Goal: Information Seeking & Learning: Check status

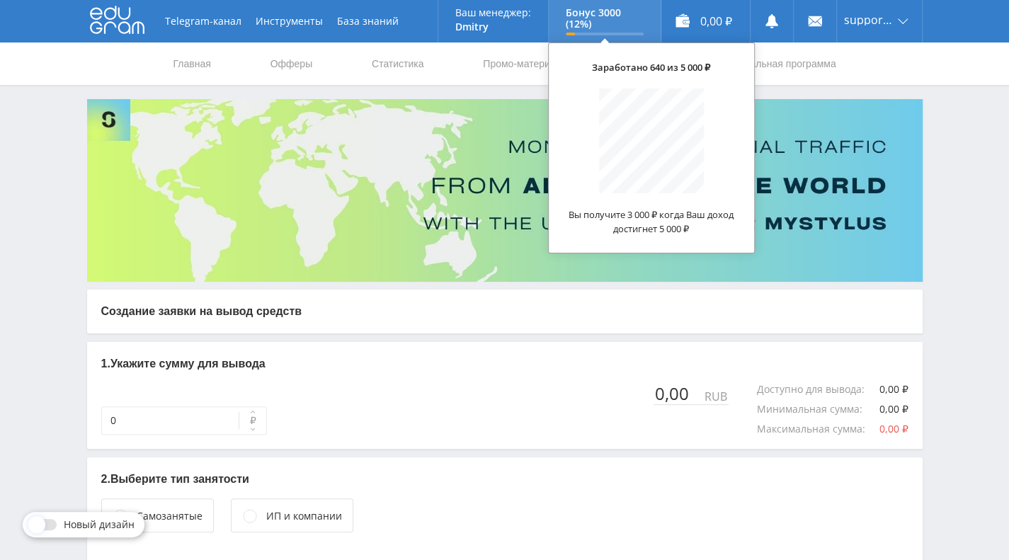
click at [572, 18] on p "Бонус 3000 (12%)" at bounding box center [605, 18] width 78 height 23
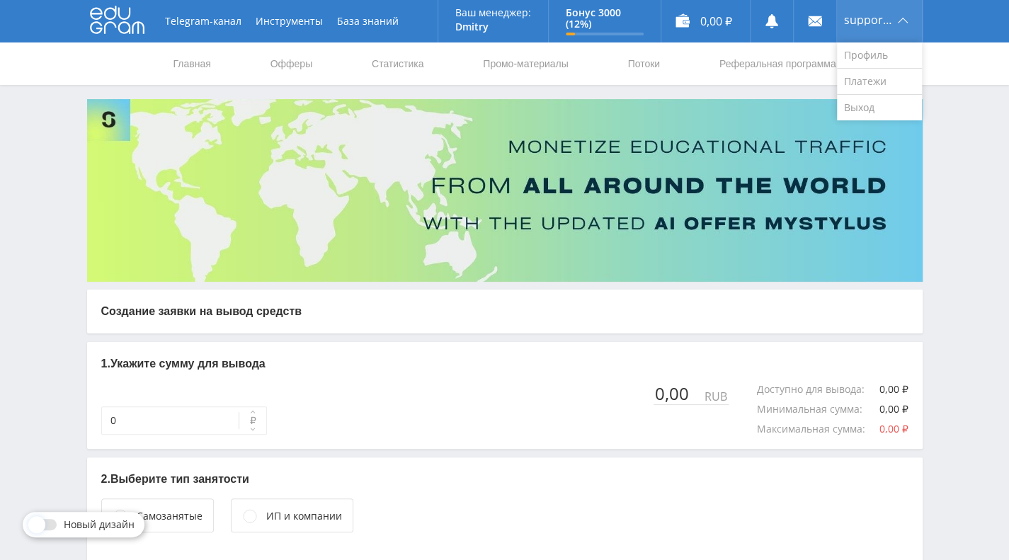
click at [851, 21] on span "support66" at bounding box center [869, 19] width 50 height 11
click at [861, 62] on link "Профиль" at bounding box center [879, 55] width 85 height 26
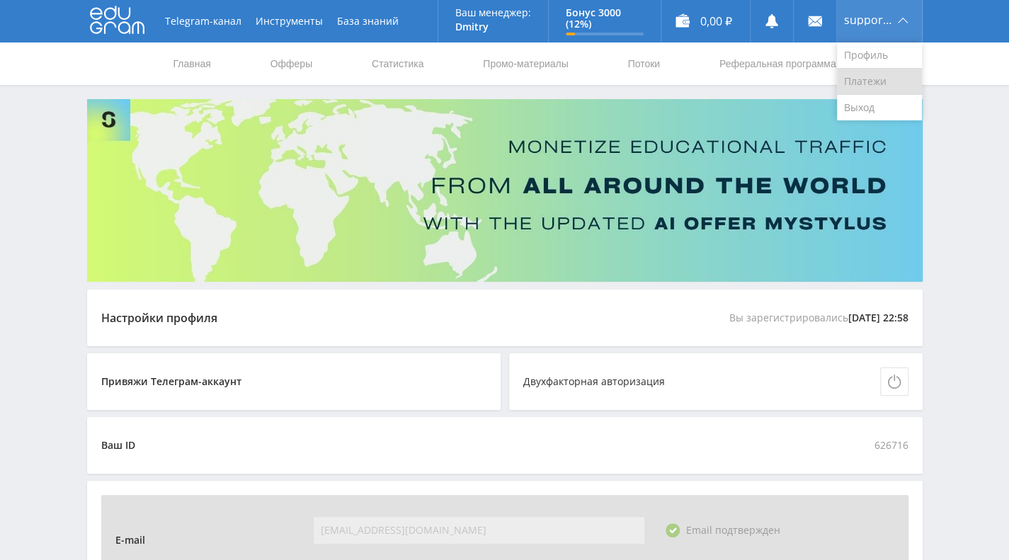
click at [856, 83] on link "Платежи" at bounding box center [879, 82] width 85 height 26
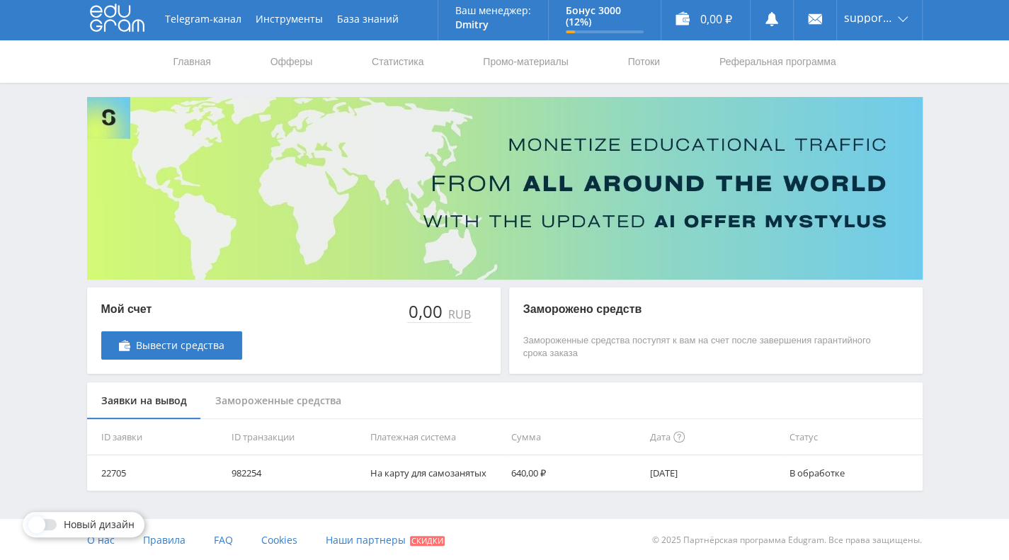
scroll to position [3, 0]
click at [517, 475] on td "640,00 ₽" at bounding box center [575, 472] width 139 height 35
click at [655, 470] on td "[DATE]" at bounding box center [713, 472] width 139 height 35
click at [655, 470] on td "15.09.2025" at bounding box center [713, 472] width 139 height 35
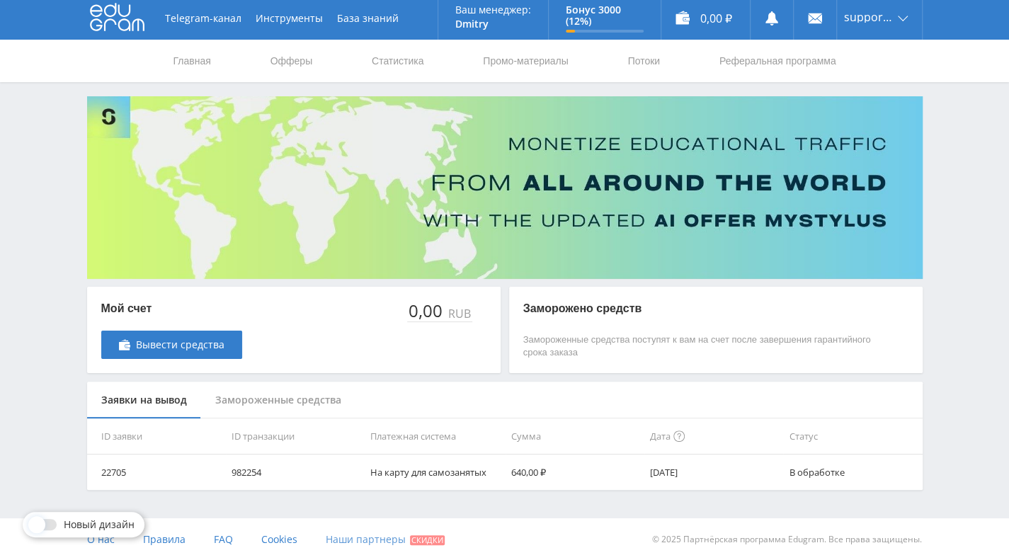
click at [364, 538] on span "Наши партнеры" at bounding box center [366, 539] width 80 height 13
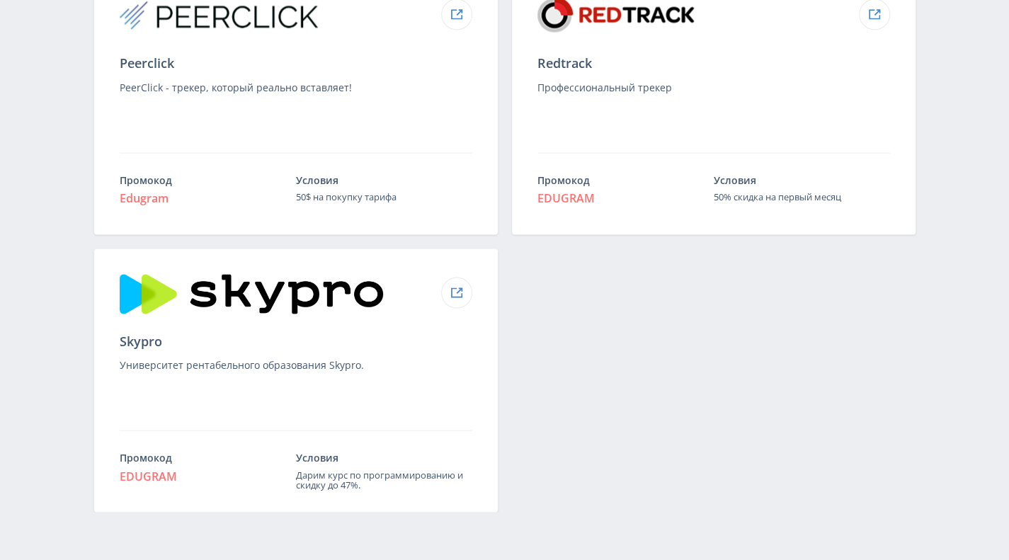
scroll to position [1609, 0]
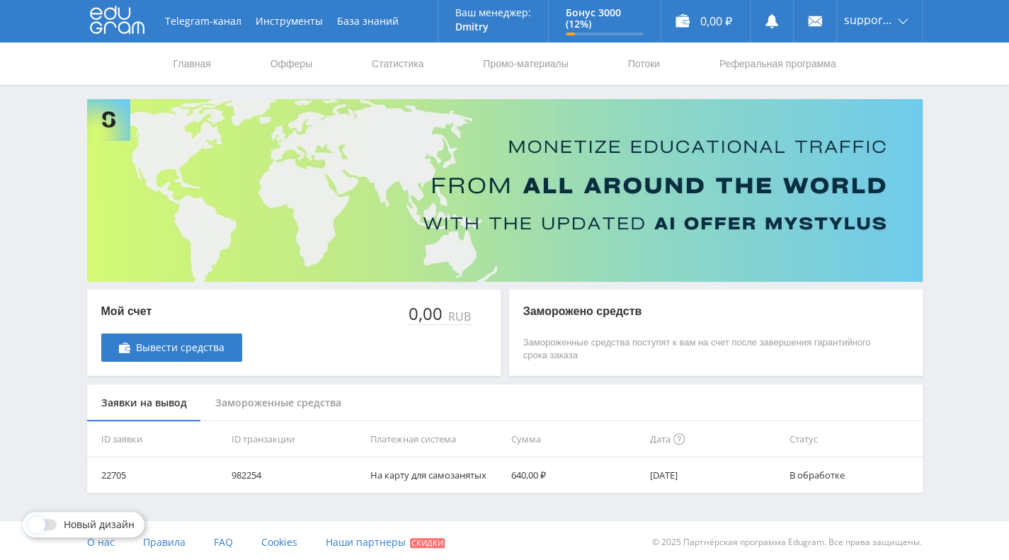
click at [613, 470] on td "640,00 ₽" at bounding box center [575, 475] width 139 height 35
click at [657, 475] on td "15.09.2025" at bounding box center [713, 475] width 139 height 35
click at [268, 475] on td "982254" at bounding box center [295, 475] width 139 height 35
click at [289, 409] on div "Замороженные средства" at bounding box center [278, 404] width 154 height 38
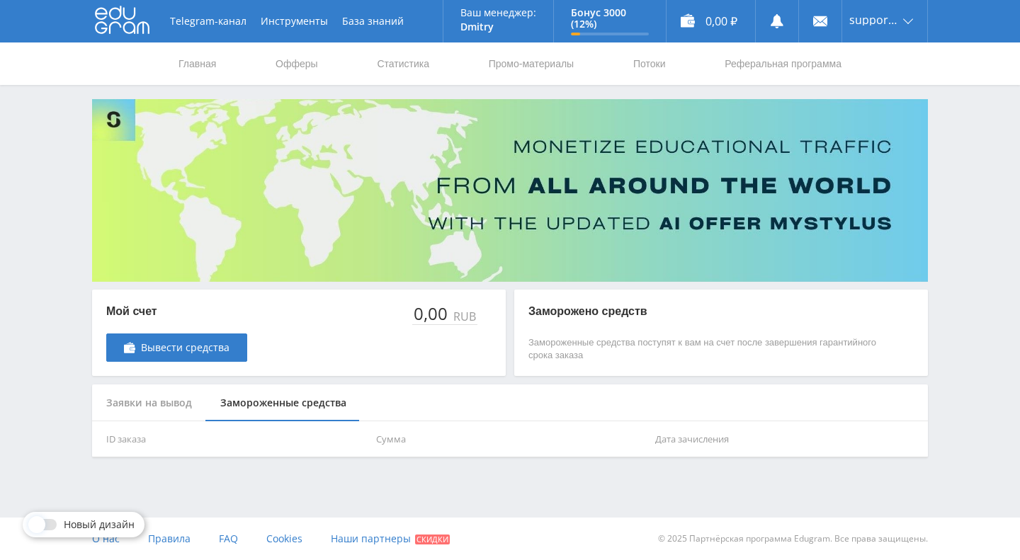
click at [167, 396] on div "Заявки на вывод" at bounding box center [149, 404] width 114 height 38
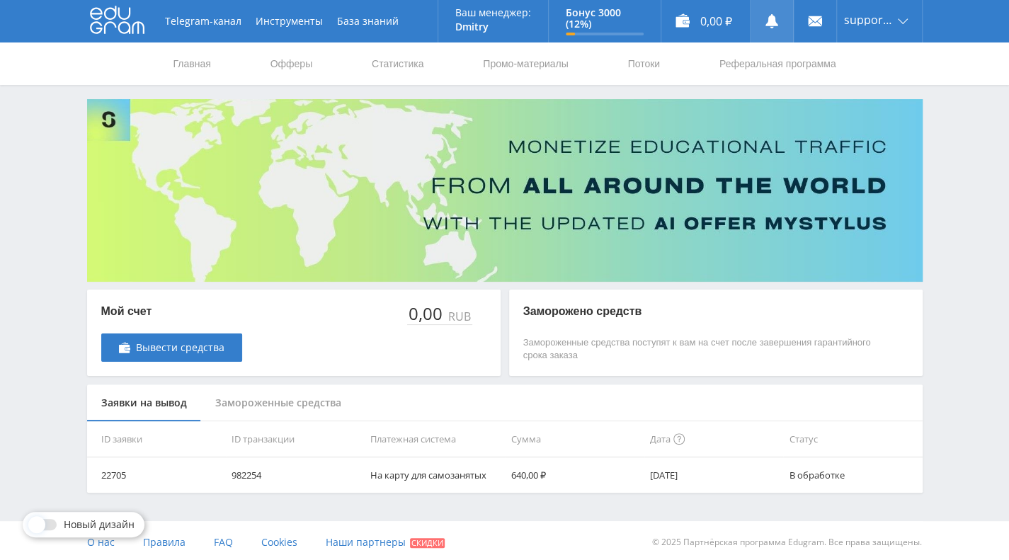
click at [767, 26] on icon at bounding box center [772, 21] width 14 height 14
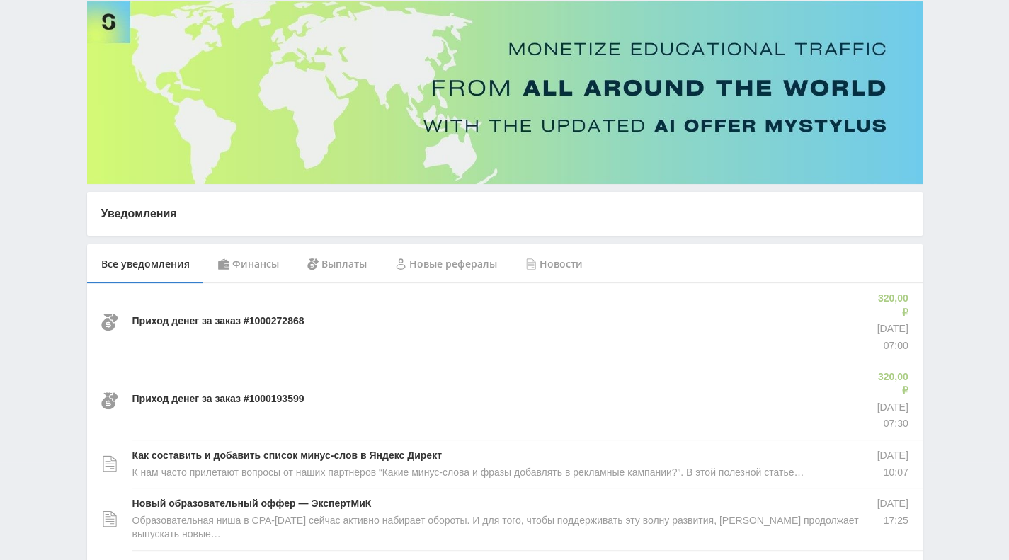
scroll to position [188, 0]
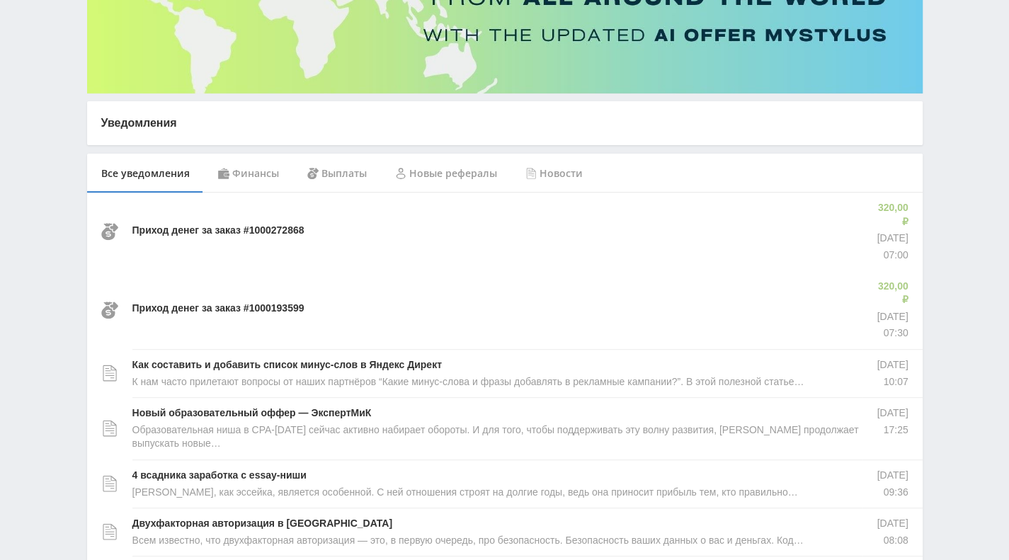
click at [251, 172] on div "Финансы" at bounding box center [248, 174] width 89 height 40
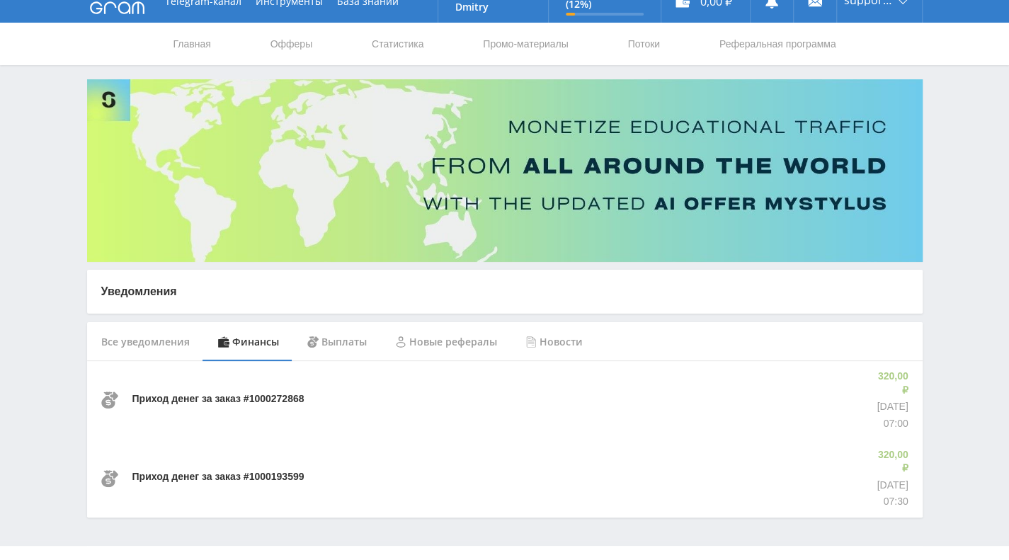
click at [348, 348] on div "Выплаты" at bounding box center [337, 342] width 88 height 40
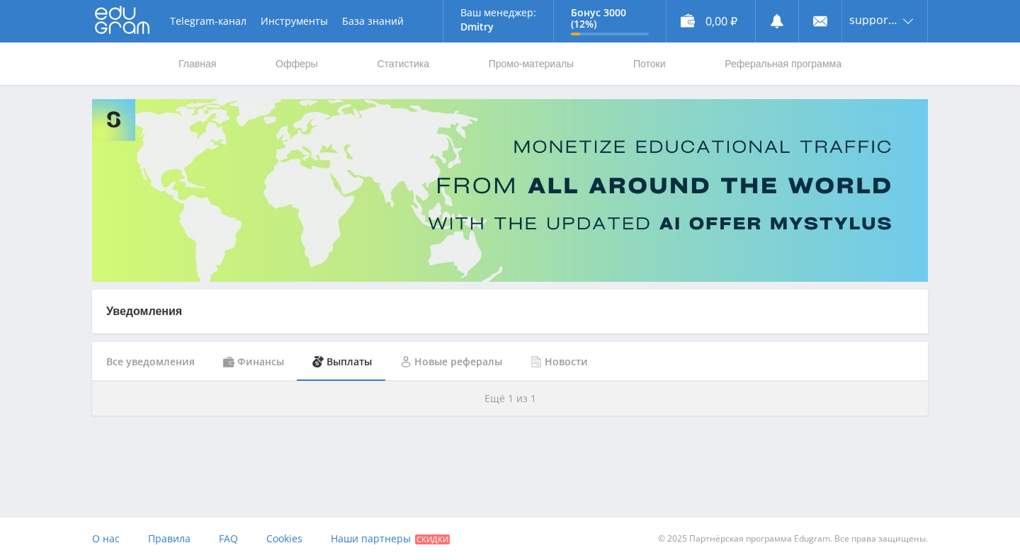
click at [497, 392] on span "Ещё 1 из 1" at bounding box center [510, 398] width 52 height 13
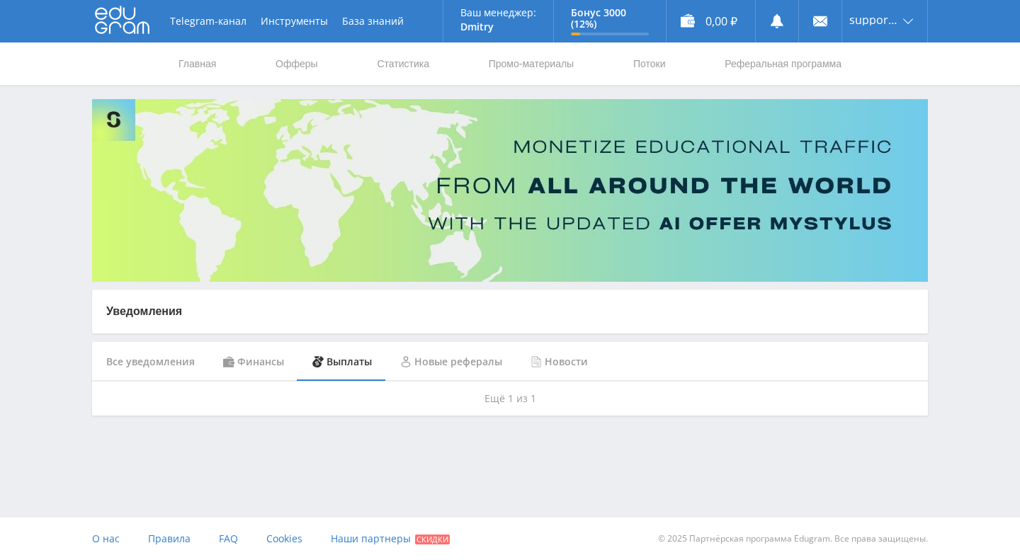
click at [467, 366] on div "Новые рефералы" at bounding box center [451, 362] width 130 height 40
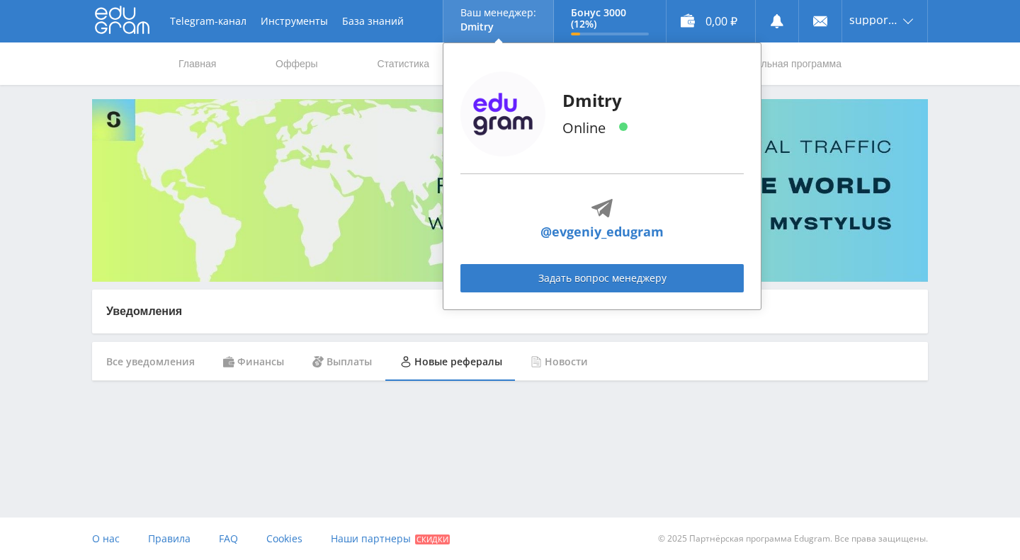
click at [497, 25] on p "Dmitry" at bounding box center [498, 26] width 76 height 11
click at [602, 226] on link "@evgeniy_edugram" at bounding box center [601, 231] width 123 height 19
click at [596, 125] on p "Online" at bounding box center [591, 128] width 59 height 21
click at [524, 113] on img at bounding box center [502, 114] width 85 height 85
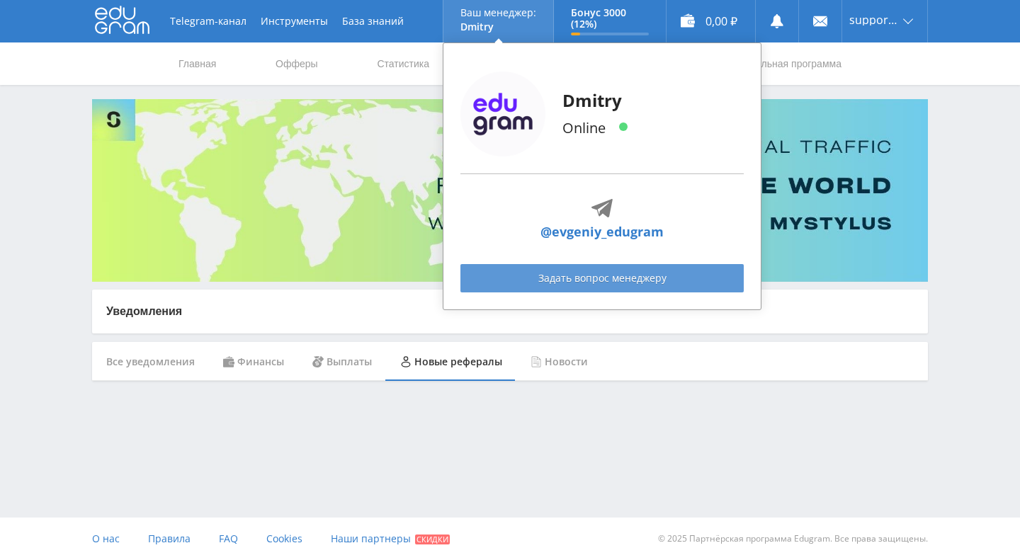
click at [624, 278] on link "Задать вопрос менеджеру" at bounding box center [601, 278] width 283 height 28
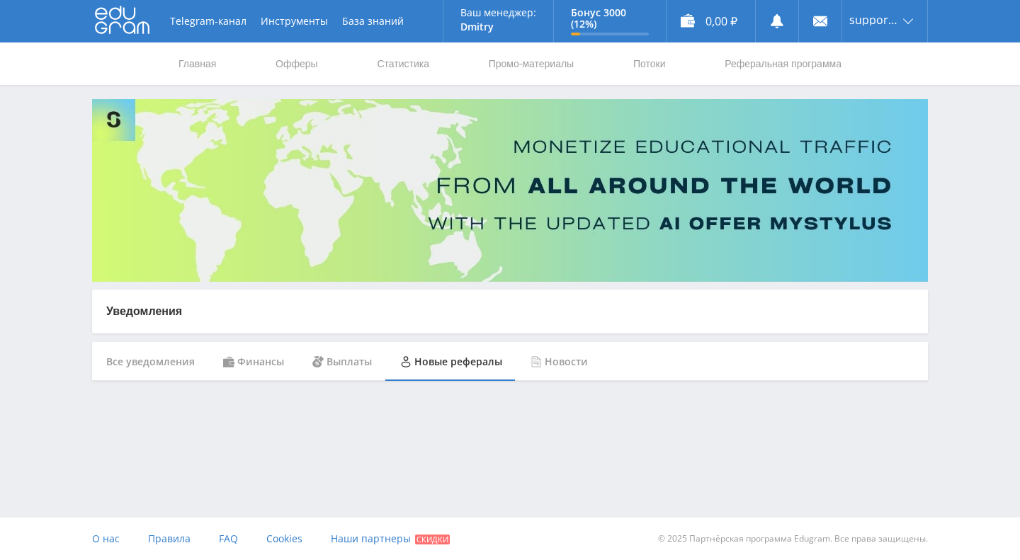
click at [331, 367] on div "Выплаты" at bounding box center [342, 362] width 88 height 40
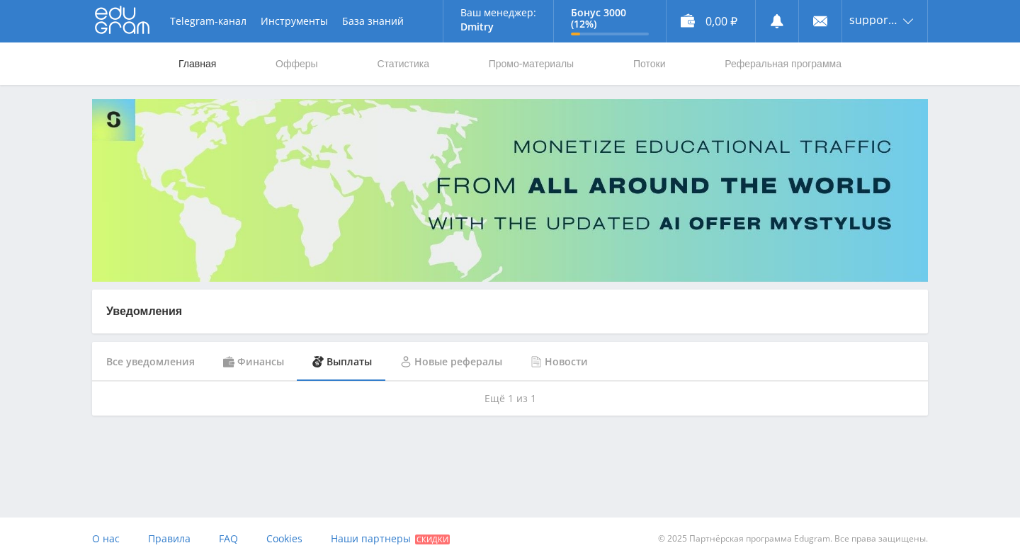
click at [205, 63] on link "Главная" at bounding box center [197, 63] width 40 height 42
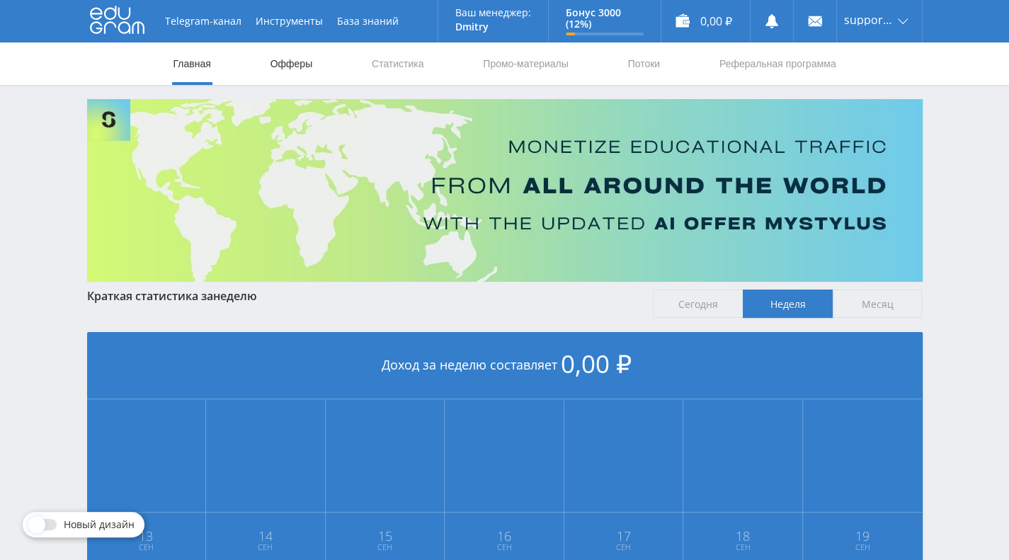
click at [283, 59] on link "Офферы" at bounding box center [291, 63] width 45 height 42
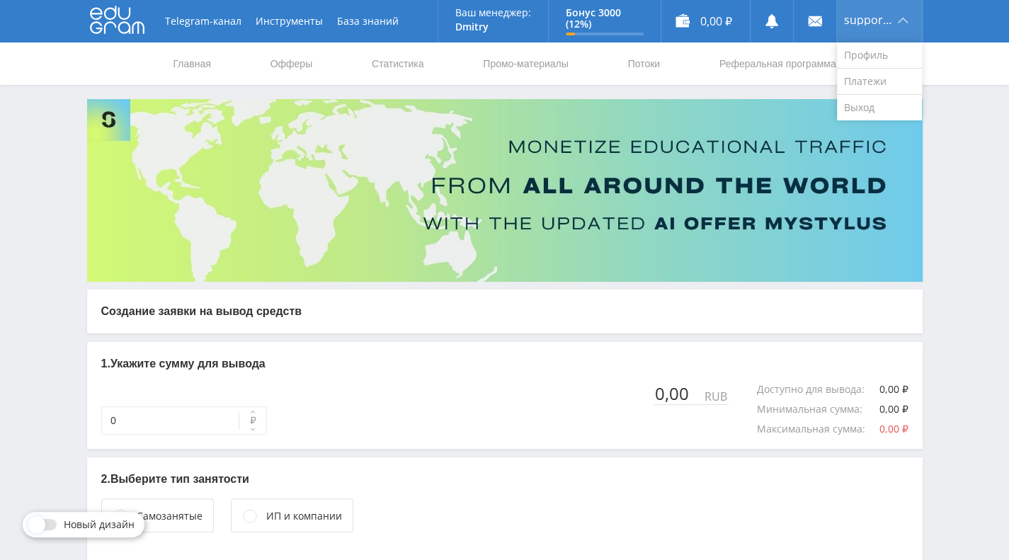
click at [905, 24] on div "support66" at bounding box center [879, 21] width 85 height 42
click at [875, 52] on link "Профиль" at bounding box center [879, 55] width 85 height 26
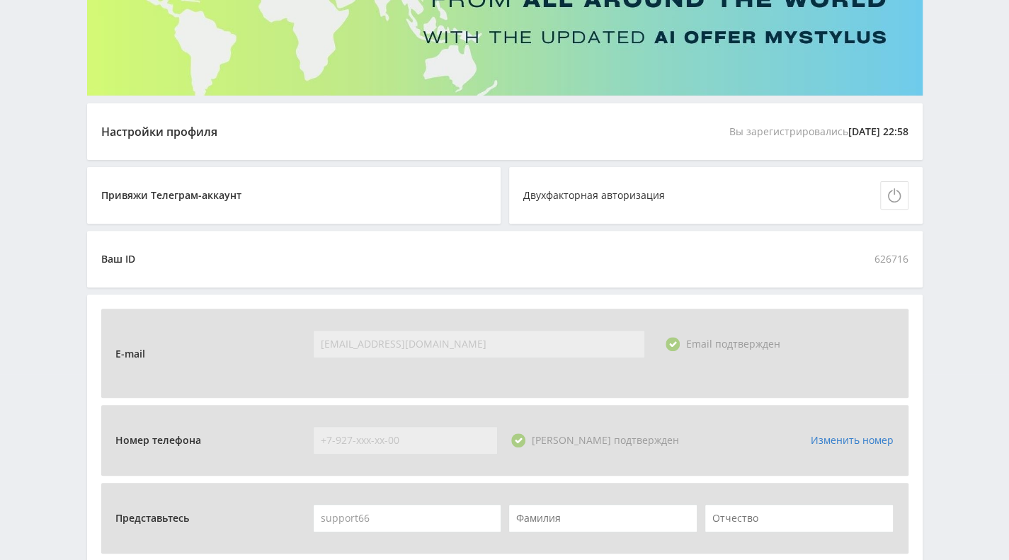
scroll to position [163, 0]
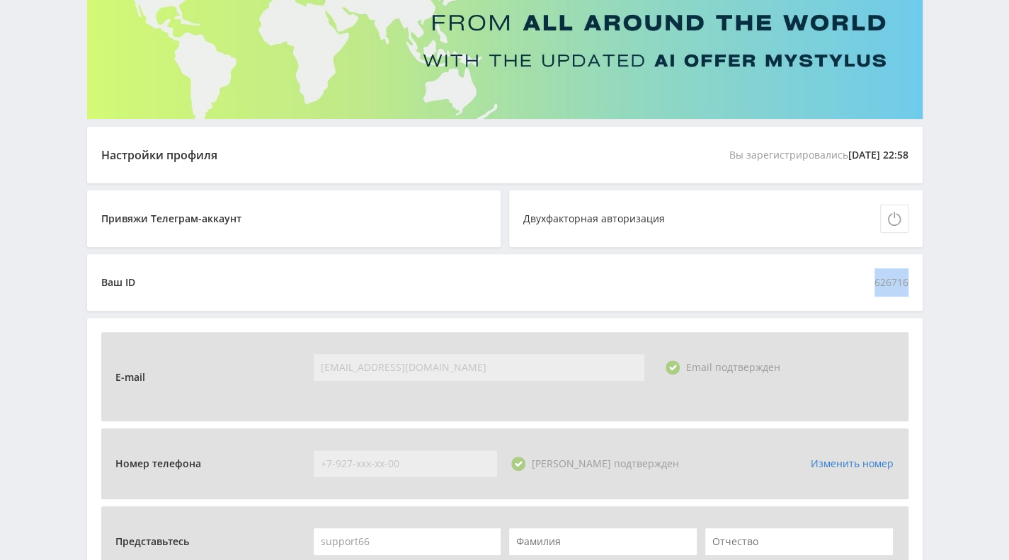
drag, startPoint x: 883, startPoint y: 284, endPoint x: 939, endPoint y: 308, distance: 60.9
click at [939, 282] on div "Telegram-канал Инструменты База знаний Ваш менеджер: [PERSON_NAME] Online @evge…" at bounding box center [504, 387] width 1009 height 1101
copy span "626716"
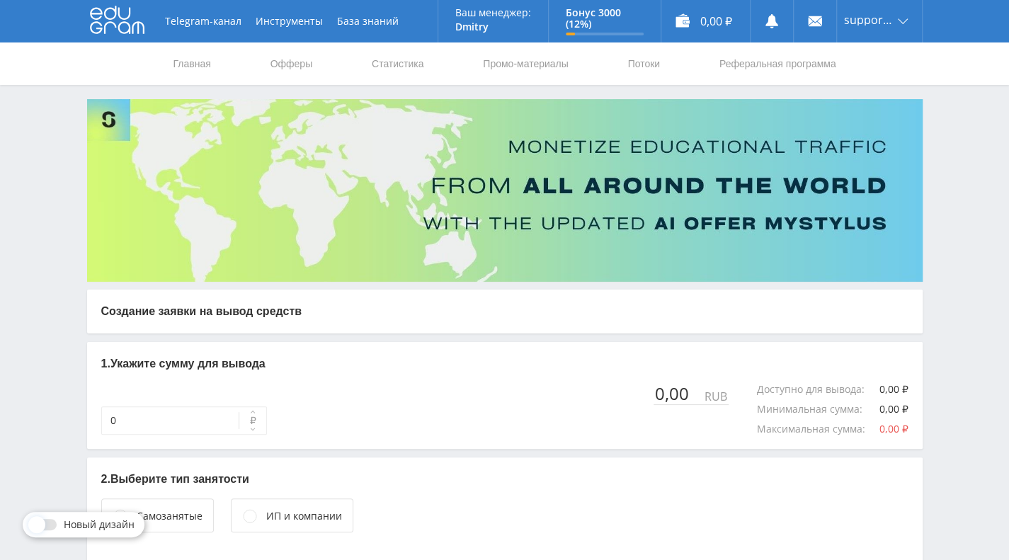
click at [994, 182] on div "Telegram-канал Инструменты База знаний Ваш менеджер: Dmitry Dmitry Online @evge…" at bounding box center [504, 317] width 1009 height 635
click at [883, 29] on div "support66" at bounding box center [879, 21] width 85 height 42
click at [205, 60] on link "Главная" at bounding box center [192, 63] width 40 height 42
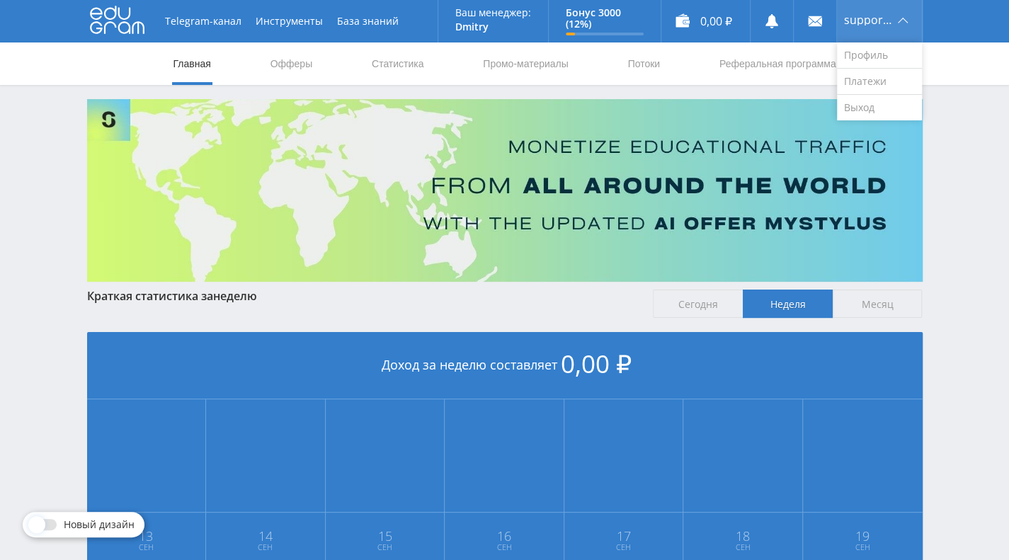
click at [868, 21] on span "support66" at bounding box center [869, 19] width 50 height 11
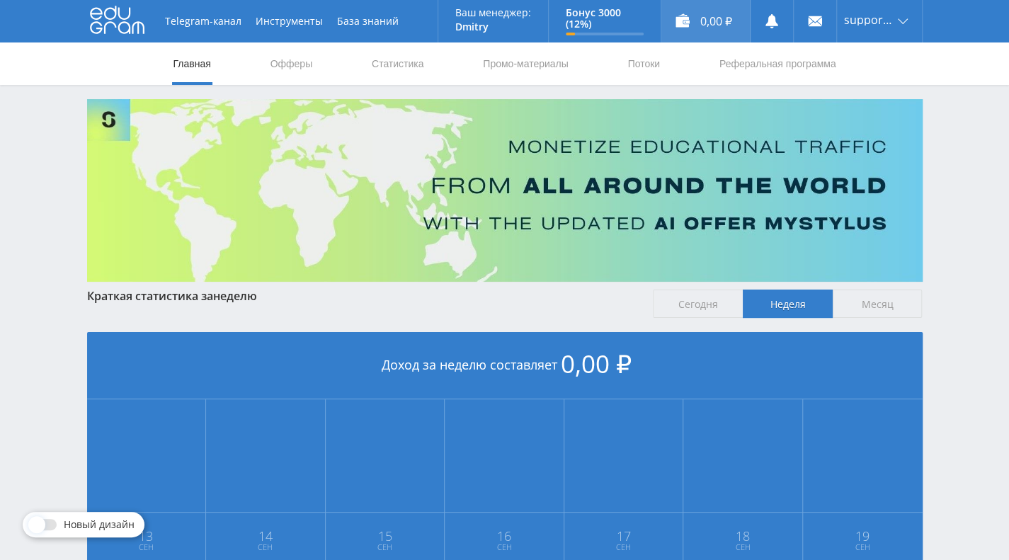
click at [710, 16] on div "0,00 ₽" at bounding box center [705, 21] width 89 height 42
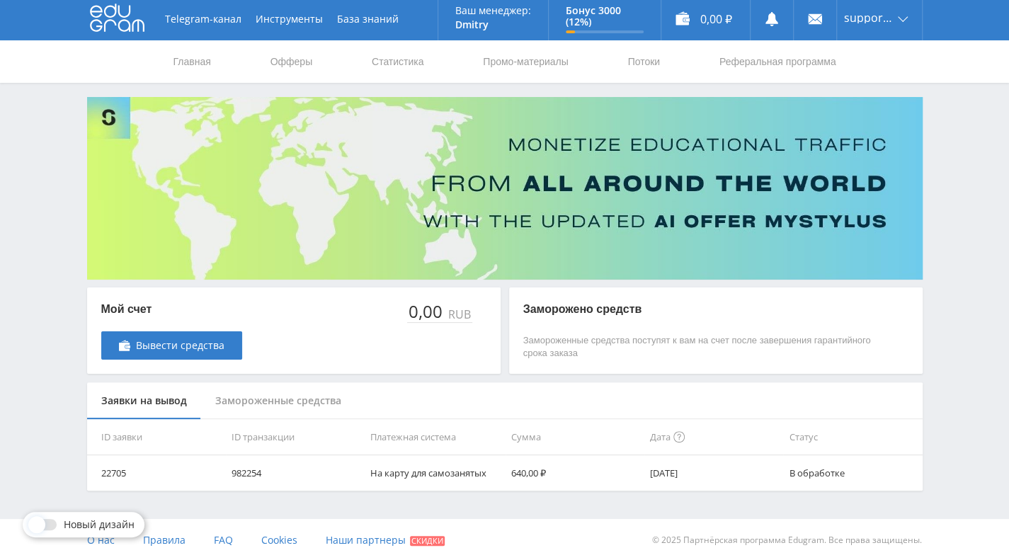
scroll to position [3, 0]
